Goal: Obtain resource: Download file/media

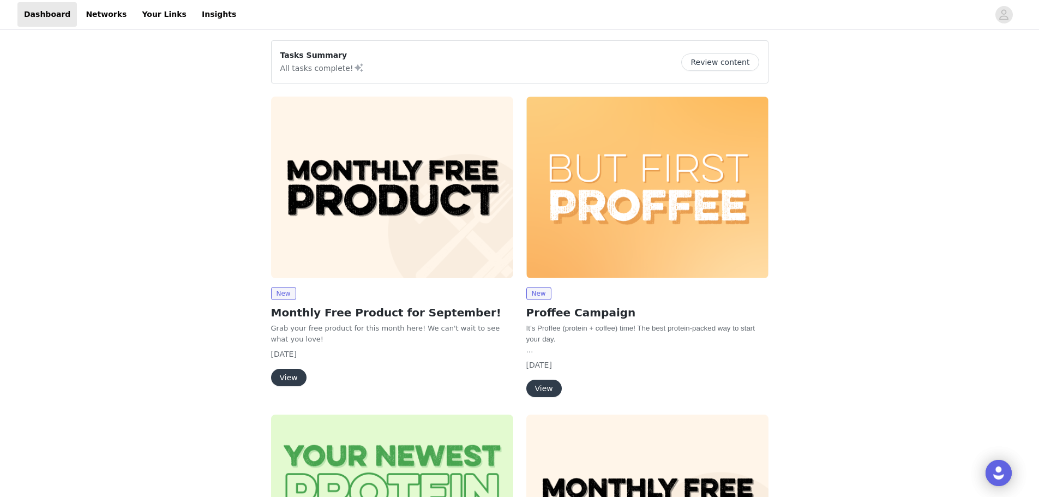
click at [287, 375] on button "View" at bounding box center [288, 377] width 35 height 17
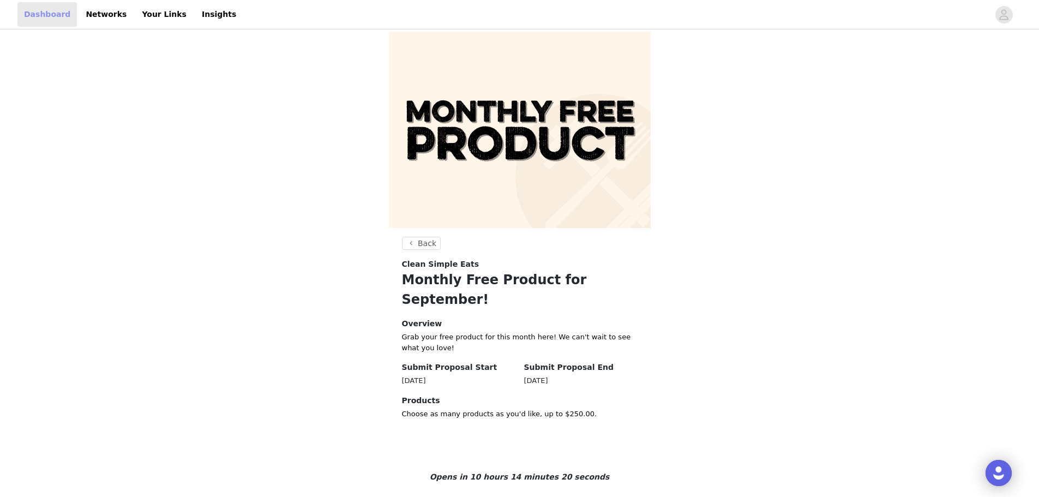
click at [55, 18] on link "Dashboard" at bounding box center [46, 14] width 59 height 25
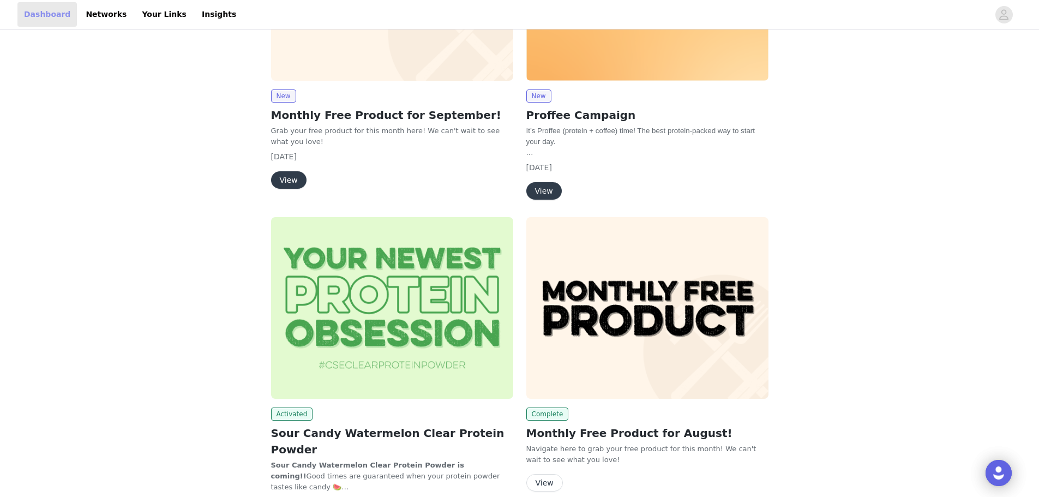
scroll to position [214, 0]
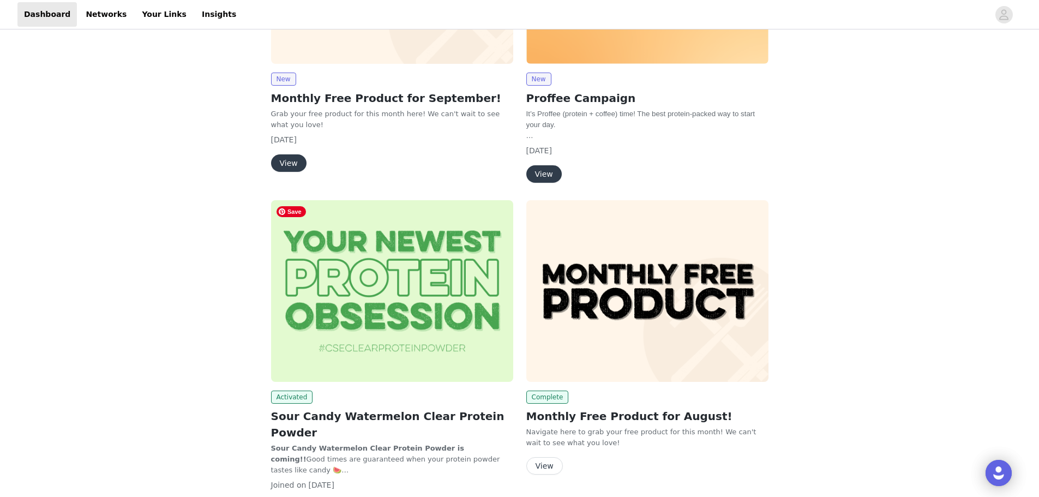
click at [336, 362] on img at bounding box center [392, 291] width 242 height 182
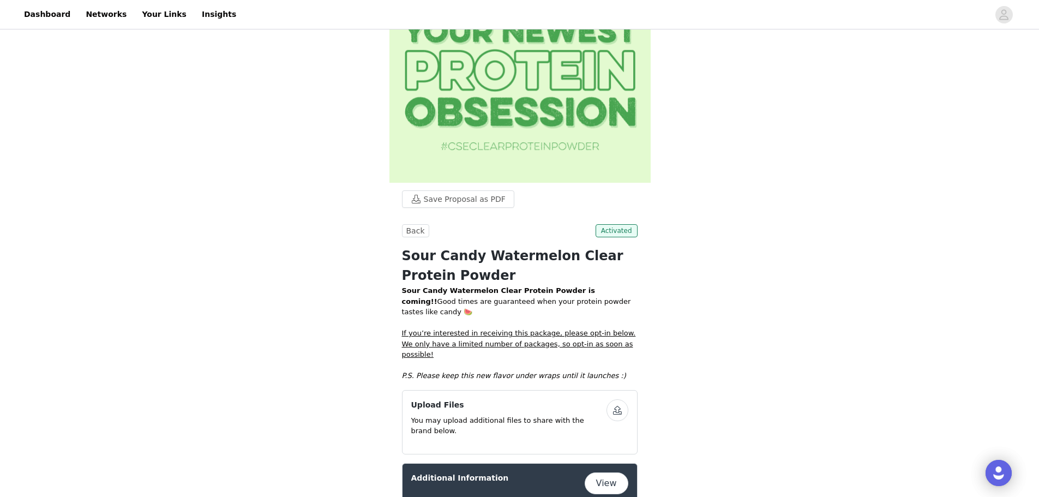
scroll to position [52, 0]
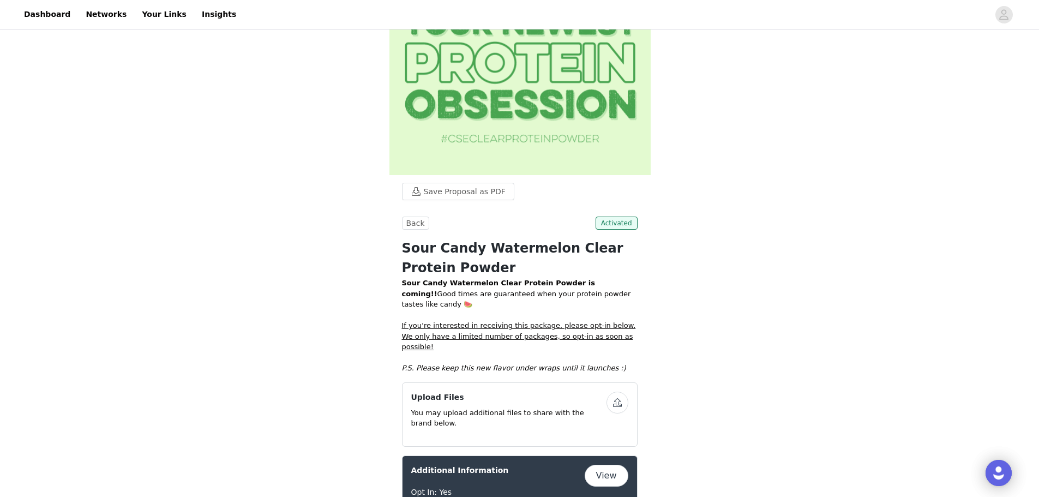
drag, startPoint x: 405, startPoint y: 246, endPoint x: 448, endPoint y: 265, distance: 46.6
click at [448, 265] on h1 "Sour Candy Watermelon Clear Protein Powder" at bounding box center [520, 257] width 236 height 39
click at [454, 194] on button "Save Proposal as PDF" at bounding box center [458, 191] width 112 height 17
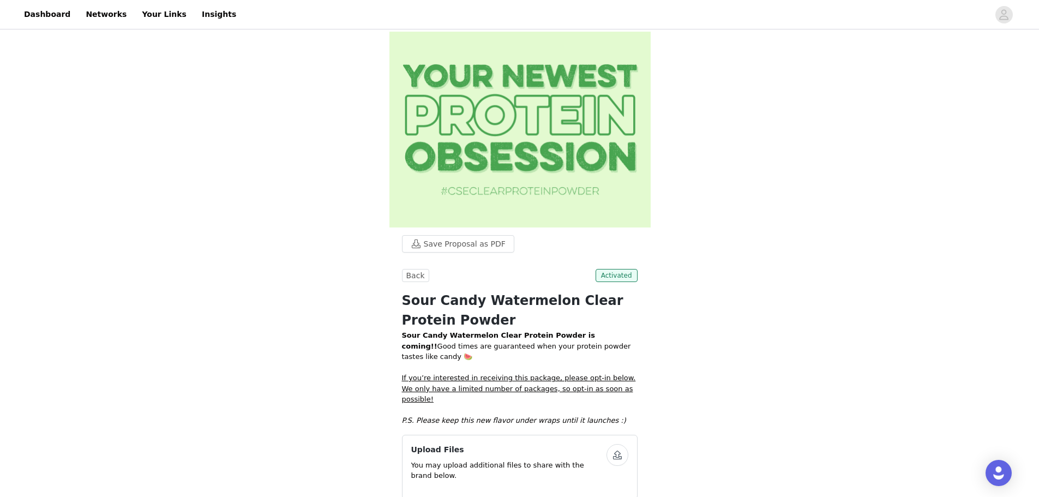
scroll to position [52, 0]
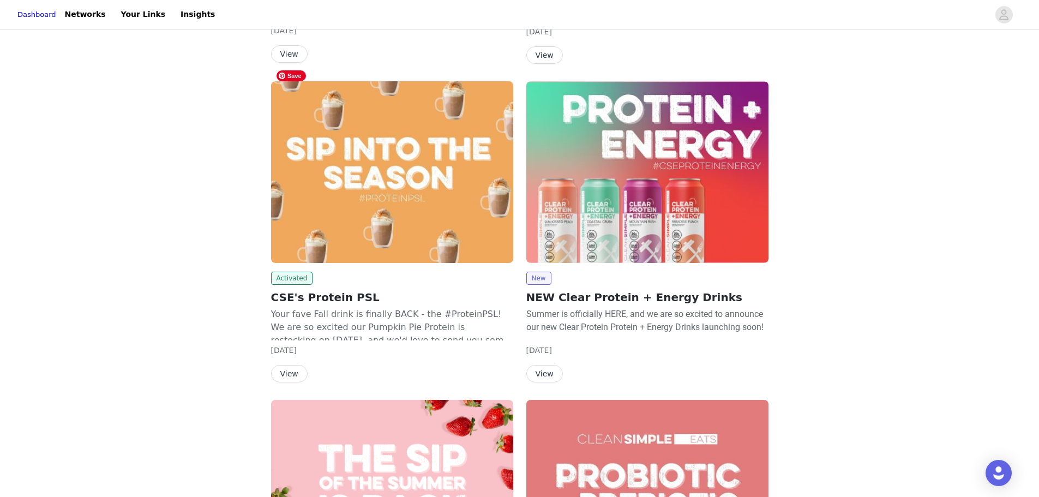
scroll to position [1304, 0]
